Goal: Task Accomplishment & Management: Use online tool/utility

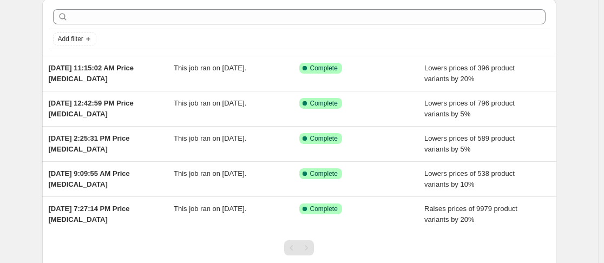
scroll to position [44, 0]
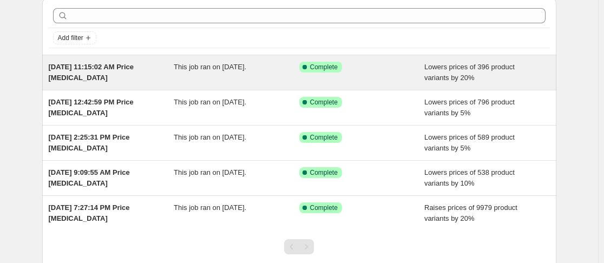
click at [119, 67] on span "[DATE] 11:15:02 AM Price [MEDICAL_DATA]" at bounding box center [92, 72] width 86 height 19
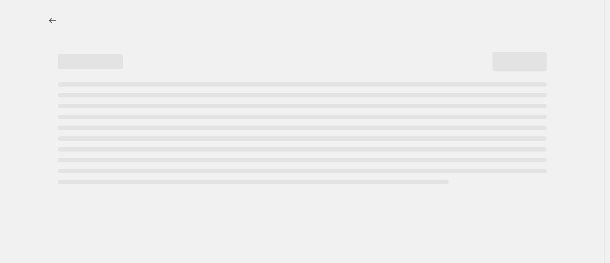
select select "percentage"
select select "collection"
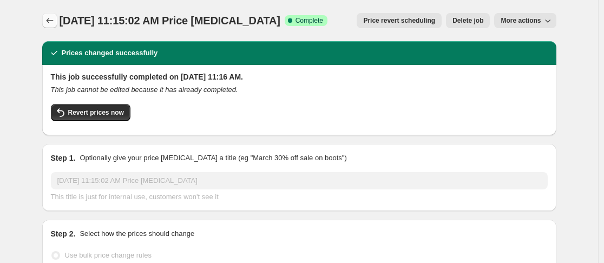
click at [51, 23] on icon "Price change jobs" at bounding box center [49, 20] width 7 height 5
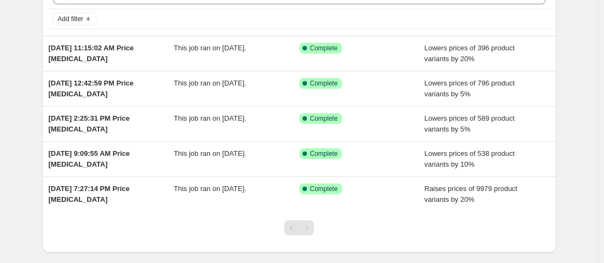
scroll to position [57, 0]
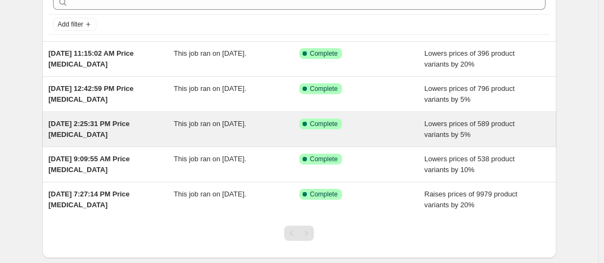
click at [130, 122] on span "[DATE] 2:25:31 PM Price [MEDICAL_DATA]" at bounding box center [89, 129] width 81 height 19
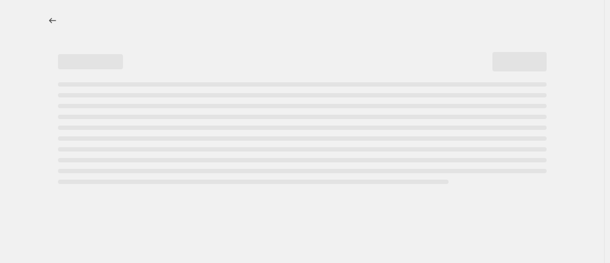
select select "percentage"
select select "collection"
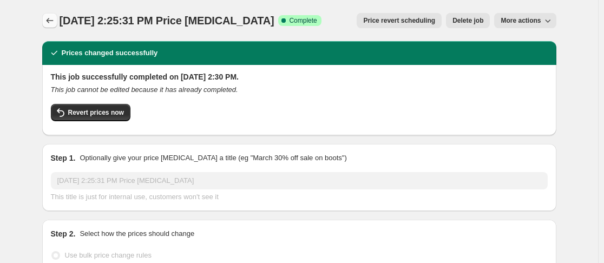
click at [49, 21] on icon "Price change jobs" at bounding box center [49, 20] width 11 height 11
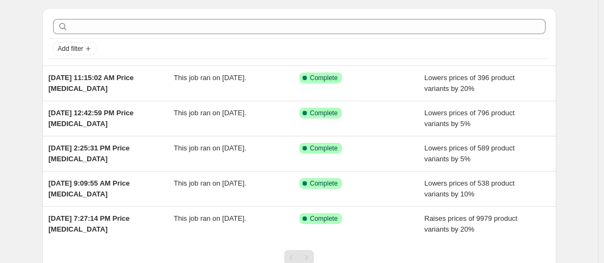
scroll to position [41, 0]
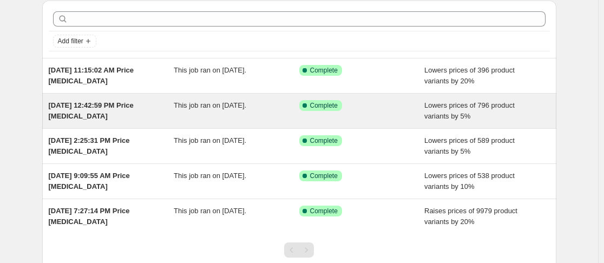
click at [108, 108] on span "[DATE] 12:42:59 PM Price [MEDICAL_DATA]" at bounding box center [91, 110] width 85 height 19
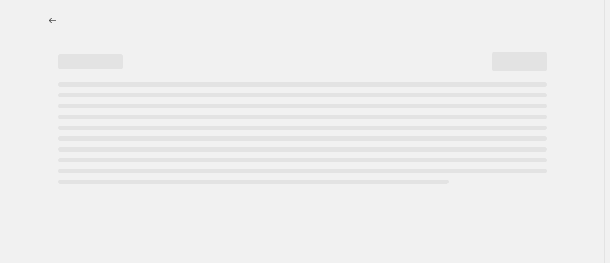
select select "percentage"
select select "collection"
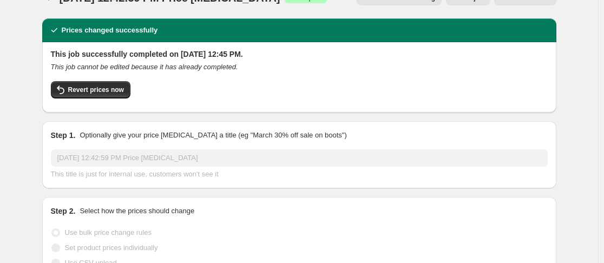
scroll to position [25, 0]
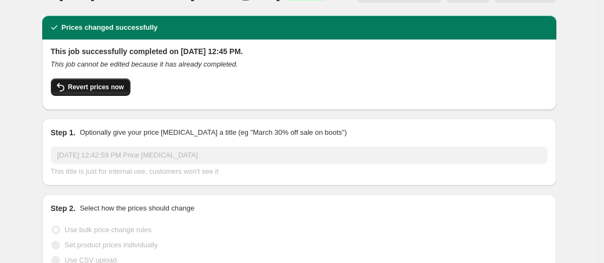
click at [115, 90] on span "Revert prices now" at bounding box center [96, 87] width 56 height 9
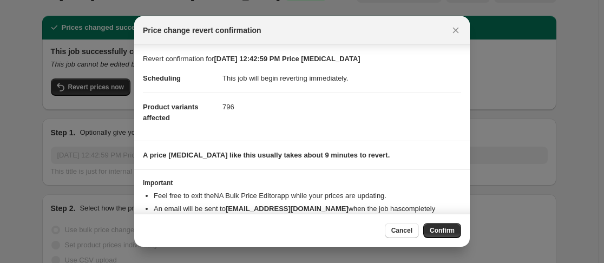
scroll to position [48, 0]
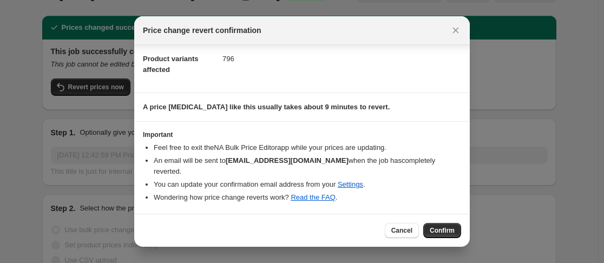
click at [430, 231] on span "Confirm" at bounding box center [442, 230] width 25 height 9
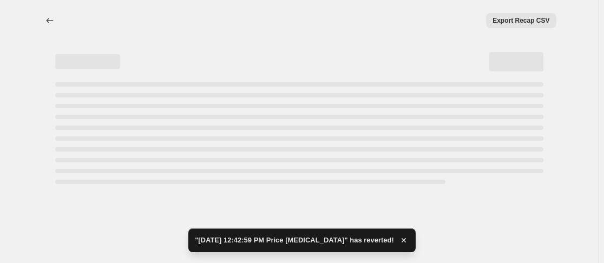
scroll to position [0, 0]
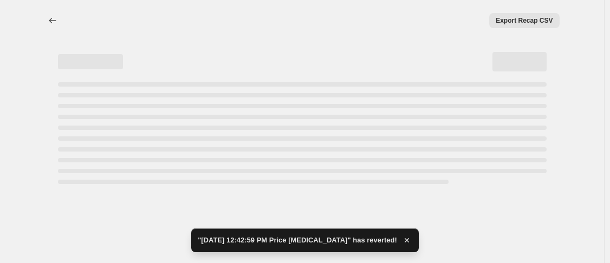
select select "percentage"
select select "collection"
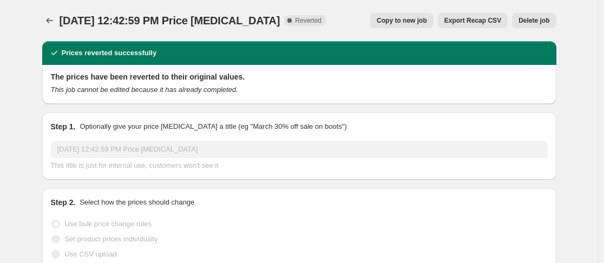
click at [391, 23] on span "Copy to new job" at bounding box center [402, 20] width 50 height 9
select select "percentage"
select select "collection"
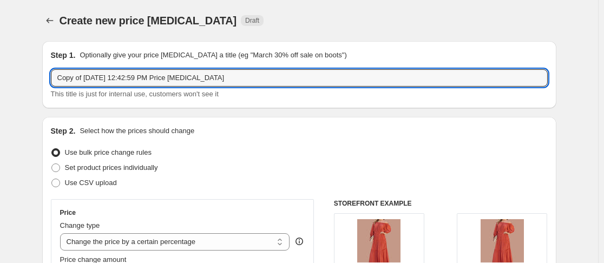
drag, startPoint x: 245, startPoint y: 76, endPoint x: 50, endPoint y: 80, distance: 195.5
click at [50, 80] on div "Step 1. Optionally give your price [MEDICAL_DATA] a title (eg "March 30% off sa…" at bounding box center [299, 74] width 514 height 67
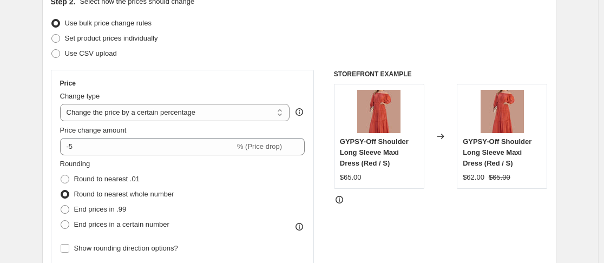
scroll to position [140, 0]
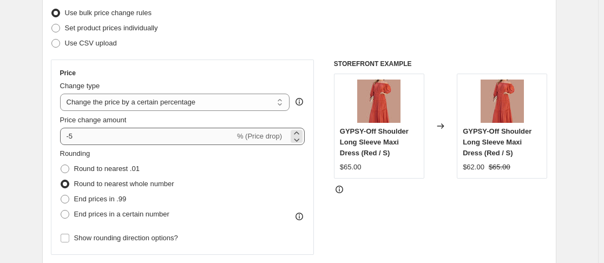
type input "vacation vibes price decrease 20%"
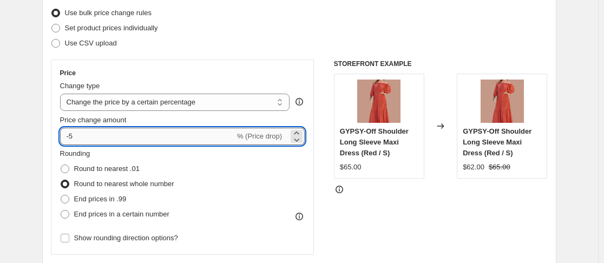
click at [80, 135] on input "-5" at bounding box center [147, 136] width 175 height 17
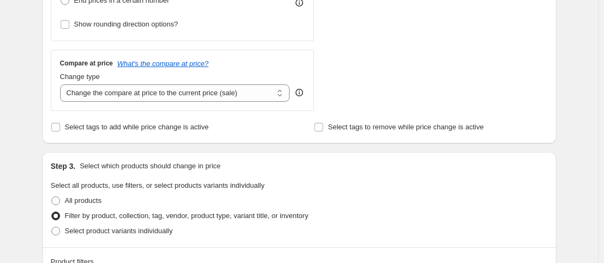
scroll to position [362, 0]
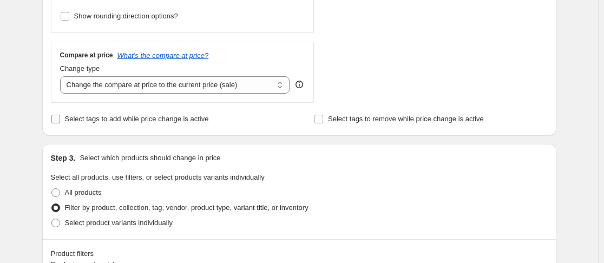
type input "-20"
click at [60, 116] on input "Select tags to add while price change is active" at bounding box center [55, 119] width 9 height 9
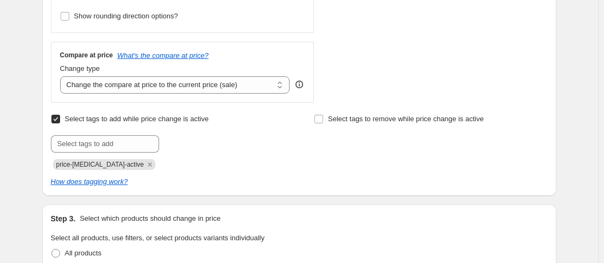
click at [60, 120] on input "Select tags to add while price change is active" at bounding box center [55, 119] width 9 height 9
checkbox input "false"
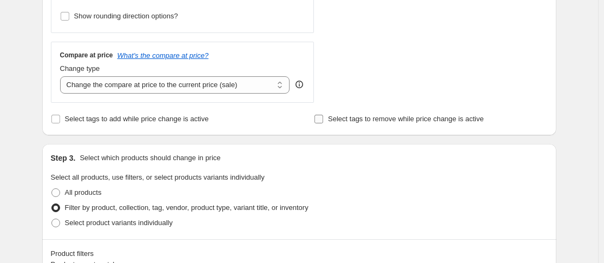
click at [322, 121] on input "Select tags to remove while price change is active" at bounding box center [319, 119] width 9 height 9
checkbox input "true"
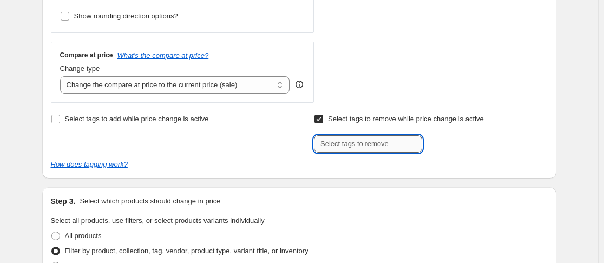
click at [333, 143] on input "text" at bounding box center [368, 143] width 108 height 17
type input "fresh"
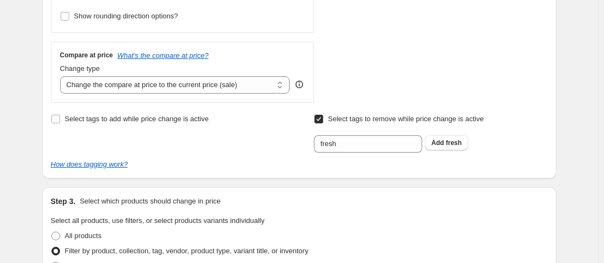
click at [499, 151] on div "fresh Add fresh" at bounding box center [430, 143] width 233 height 17
click at [449, 145] on span "fresh" at bounding box center [454, 143] width 16 height 8
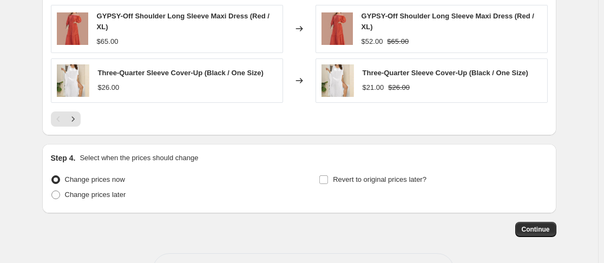
scroll to position [1004, 0]
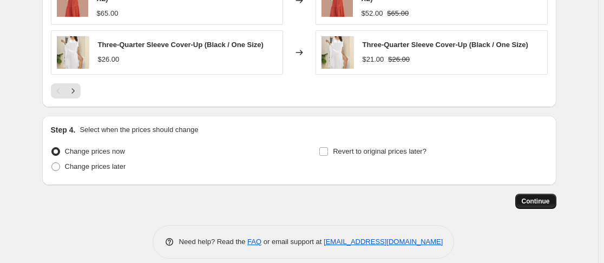
click at [548, 204] on span "Continue" at bounding box center [536, 201] width 28 height 9
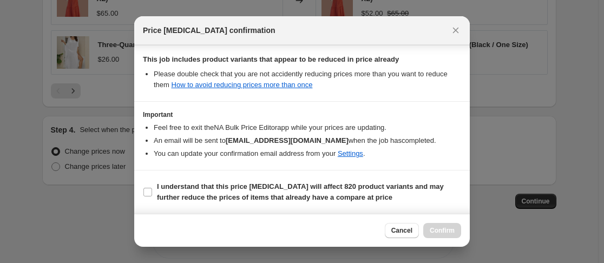
scroll to position [292, 0]
click at [147, 192] on input "I understand that this price [MEDICAL_DATA] will affect 820 product variants an…" at bounding box center [147, 192] width 9 height 9
checkbox input "true"
click at [439, 231] on span "Confirm" at bounding box center [442, 230] width 25 height 9
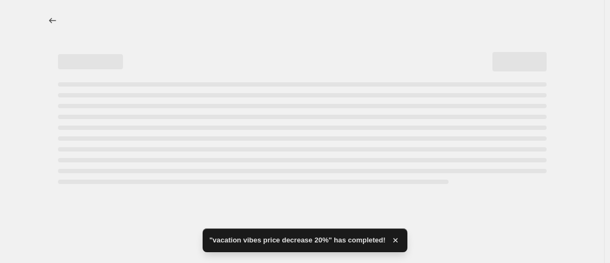
select select "percentage"
select select "collection"
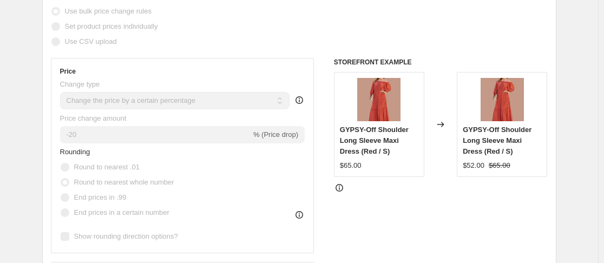
scroll to position [241, 0]
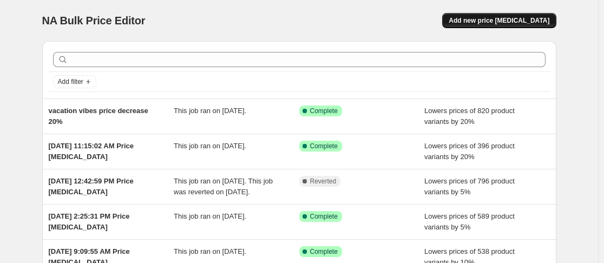
click at [492, 23] on span "Add new price [MEDICAL_DATA]" at bounding box center [499, 20] width 101 height 9
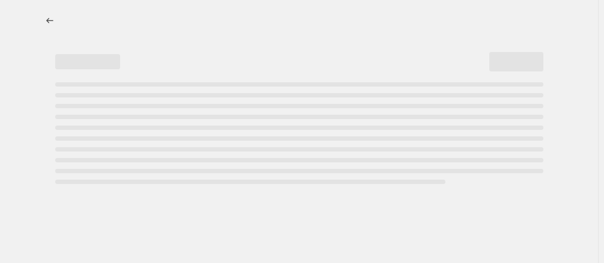
select select "percentage"
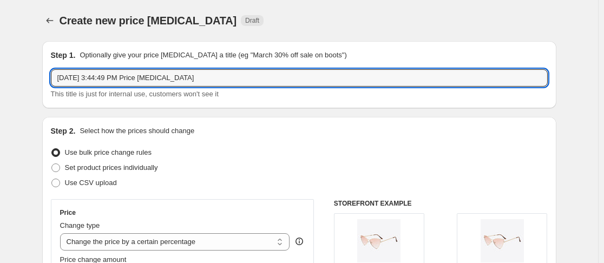
drag, startPoint x: 223, startPoint y: 75, endPoint x: 53, endPoint y: 82, distance: 170.7
click at [53, 82] on div "Step 1. Optionally give your price [MEDICAL_DATA] a title (eg "March 30% off sa…" at bounding box center [299, 74] width 514 height 67
type input "add price back 20% vacation vibes"
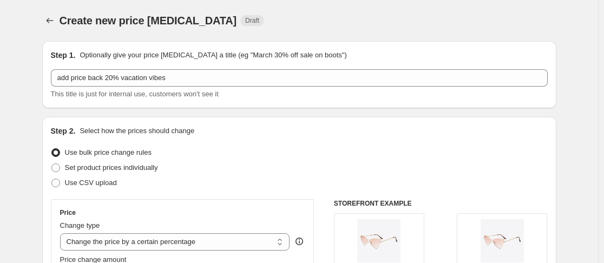
click at [352, 22] on div "Create new price [MEDICAL_DATA] Draft" at bounding box center [233, 20] width 347 height 15
click at [51, 18] on icon "Price change jobs" at bounding box center [49, 20] width 11 height 11
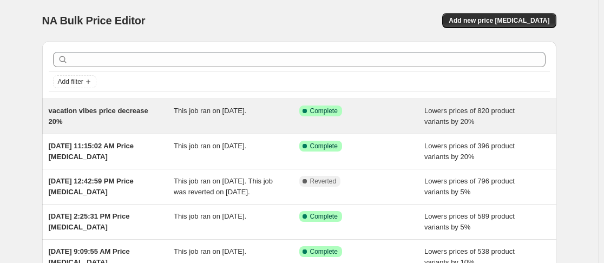
click at [240, 108] on span "This job ran on [DATE]." at bounding box center [210, 111] width 73 height 8
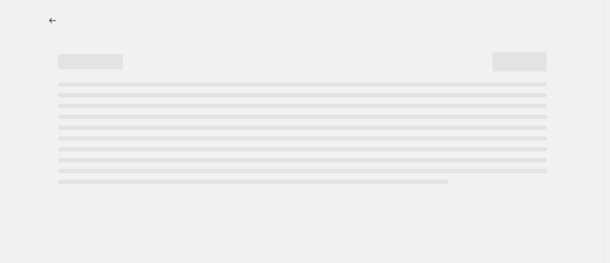
select select "percentage"
select select "collection"
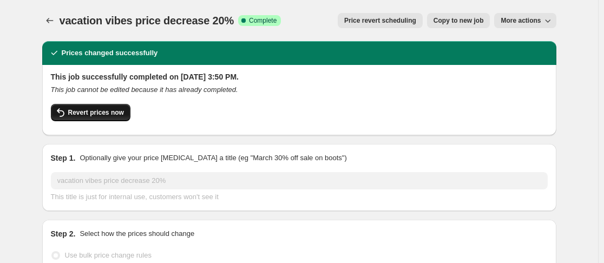
click at [109, 114] on span "Revert prices now" at bounding box center [96, 112] width 56 height 9
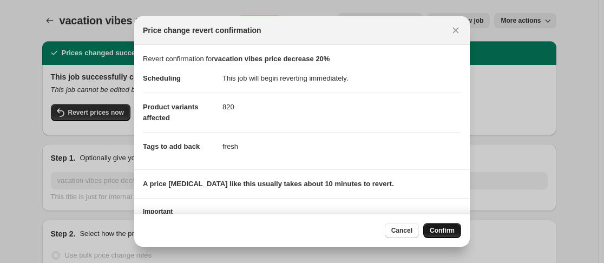
click at [436, 230] on span "Confirm" at bounding box center [442, 230] width 25 height 9
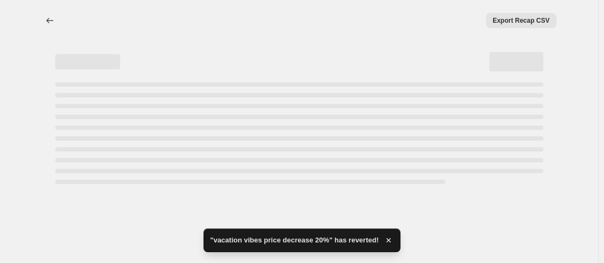
select select "percentage"
select select "collection"
